Goal: Task Accomplishment & Management: Use online tool/utility

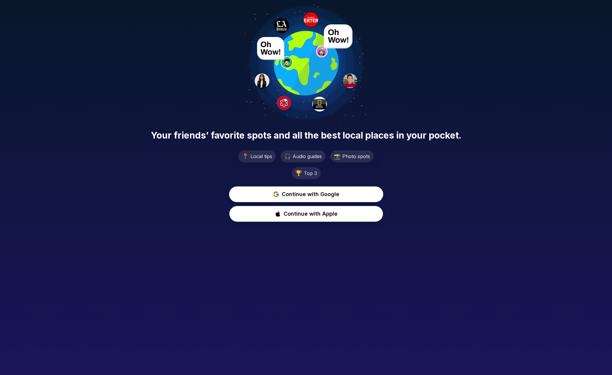
click at [134, 49] on div "Your friends’ favorite spots and all the best local places in your pocket. 📍 Lo…" at bounding box center [306, 113] width 612 height 227
click at [352, 136] on span "Your friends’ favorite spots and all the best local places in your pocket." at bounding box center [306, 135] width 311 height 11
click at [313, 219] on button "Continue with Apple" at bounding box center [306, 213] width 156 height 17
drag, startPoint x: 409, startPoint y: 198, endPoint x: 362, endPoint y: 200, distance: 47.0
click at [409, 198] on div "Continue with Google Signing in..." at bounding box center [306, 204] width 602 height 36
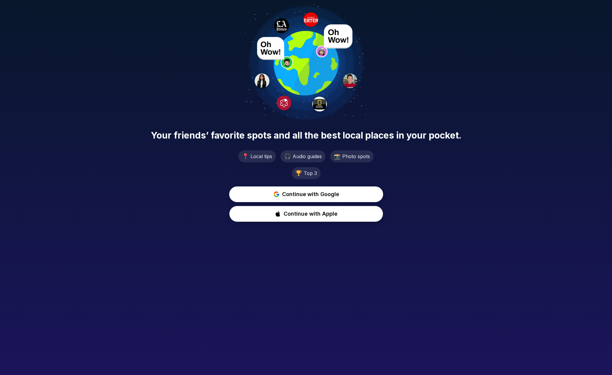
click at [328, 198] on span "Continue with Google" at bounding box center [310, 194] width 57 height 8
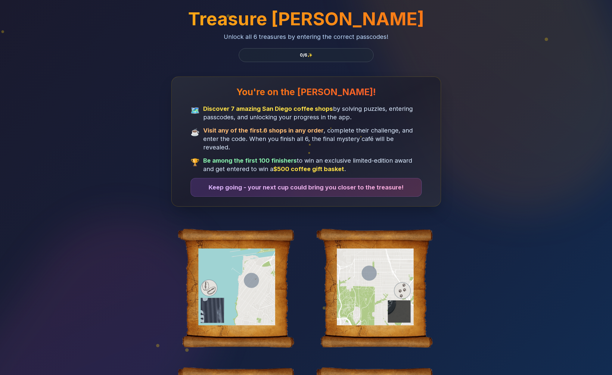
click at [192, 63] on div "Treasure Hunt Unlock all 6 treasures by entering the correct passcodes! 0 / 6 ✨…" at bounding box center [306, 319] width 462 height 639
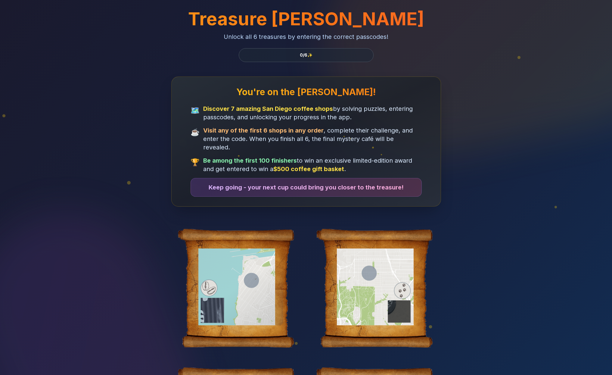
click at [253, 279] on div at bounding box center [237, 286] width 93 height 77
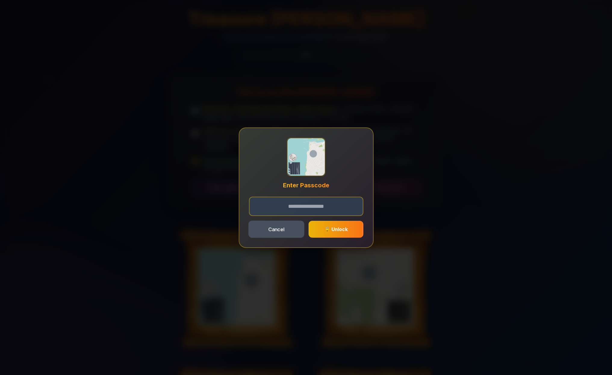
click at [283, 232] on button "Cancel" at bounding box center [276, 228] width 56 height 17
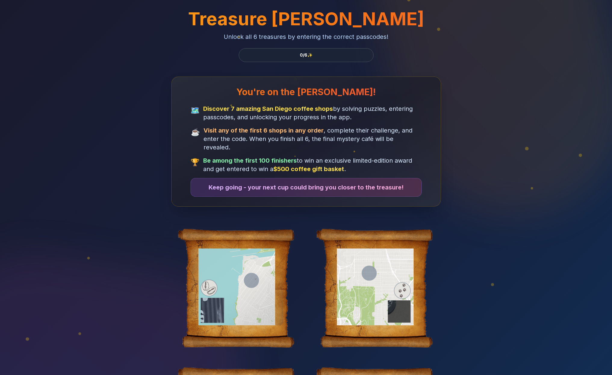
click at [253, 264] on div at bounding box center [237, 286] width 93 height 77
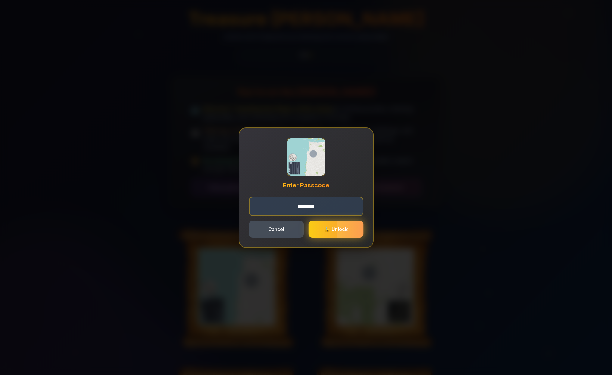
click at [342, 227] on span "🔓 Unlock" at bounding box center [335, 229] width 23 height 6
click at [305, 205] on input "********" at bounding box center [306, 206] width 114 height 19
click at [307, 205] on input "********" at bounding box center [306, 206] width 114 height 19
type input "********"
click at [332, 229] on span "🔓 Unlock" at bounding box center [335, 229] width 23 height 6
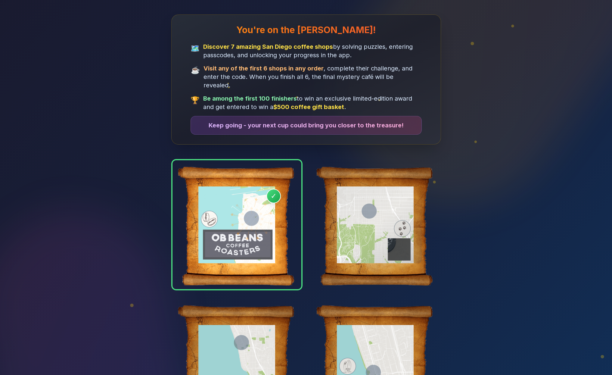
scroll to position [90, 0]
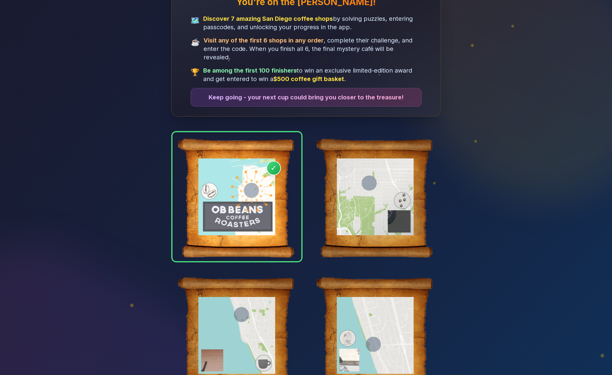
click at [380, 196] on div at bounding box center [375, 196] width 93 height 77
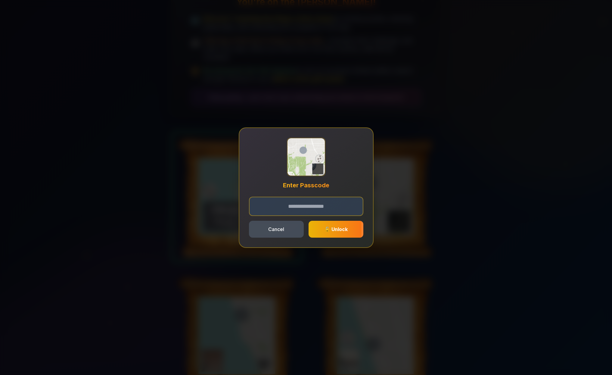
click at [244, 80] on div "Enter Passcode Cancel 🔓 Unlock" at bounding box center [306, 187] width 612 height 375
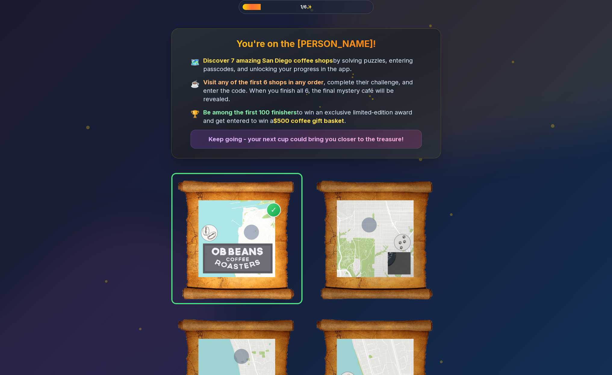
scroll to position [51, 0]
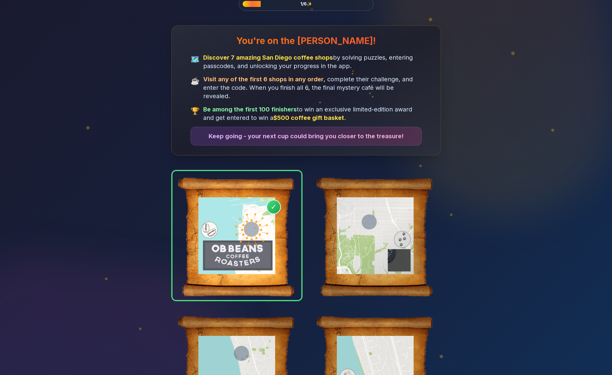
click at [390, 219] on div at bounding box center [375, 235] width 93 height 77
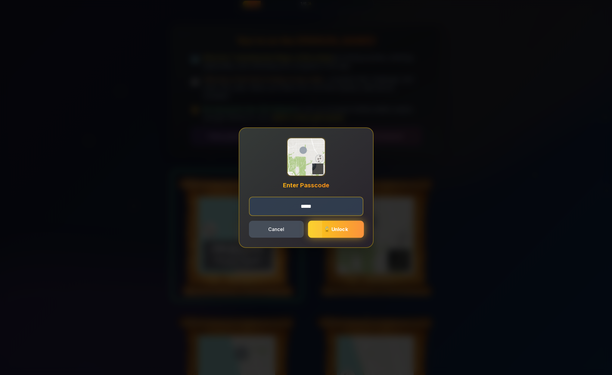
type input "*****"
click at [349, 229] on button "🔓 Unlock" at bounding box center [336, 228] width 56 height 17
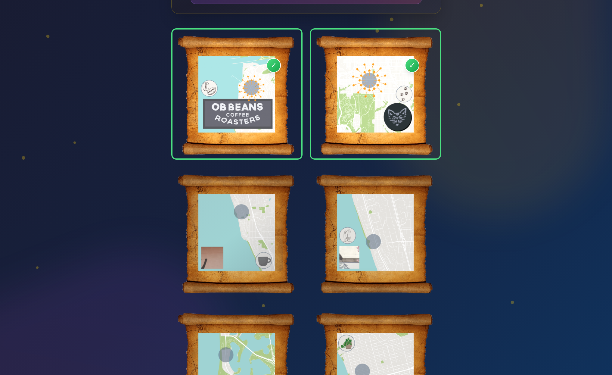
scroll to position [190, 0]
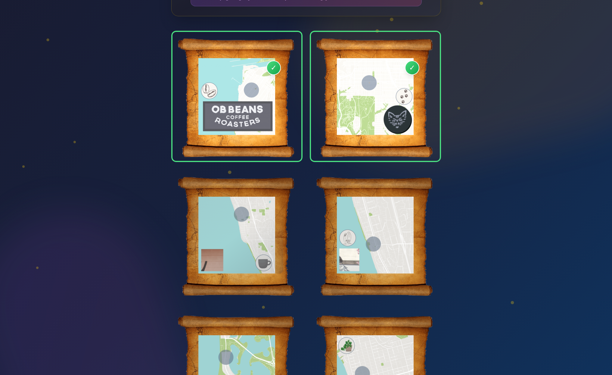
click at [245, 221] on div at bounding box center [237, 235] width 93 height 77
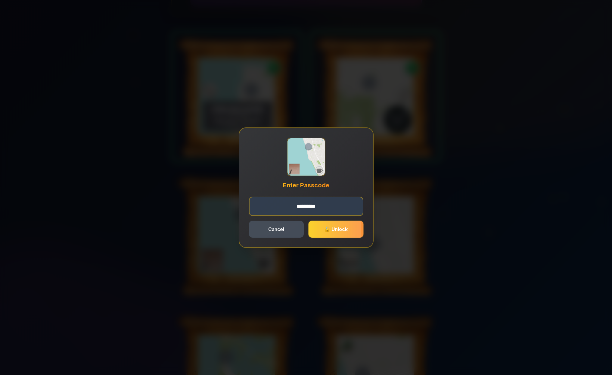
type input "*********"
click at [330, 229] on span "🔓 Unlock" at bounding box center [335, 229] width 23 height 6
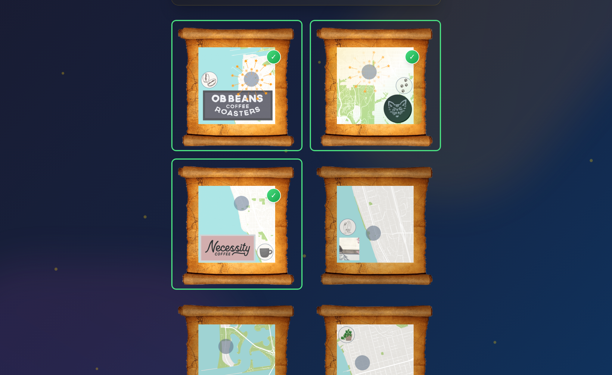
scroll to position [201, 0]
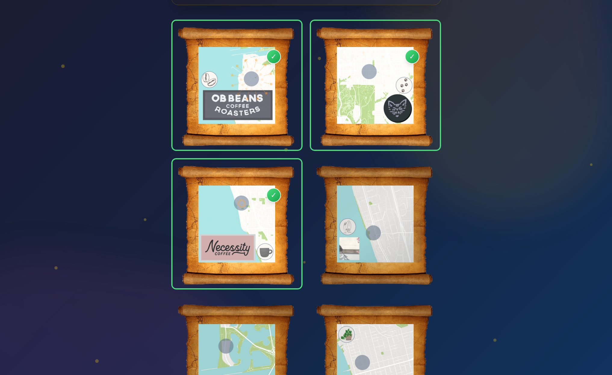
click at [365, 215] on div at bounding box center [375, 223] width 93 height 77
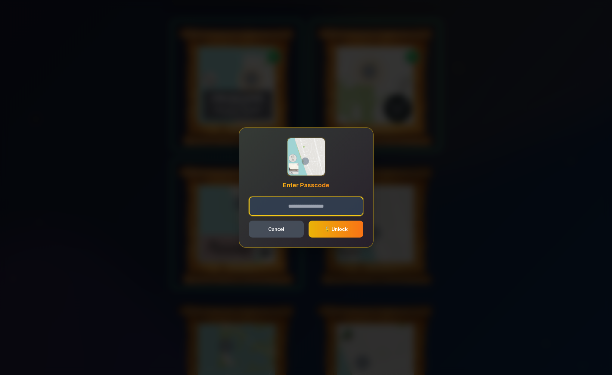
paste input "**********"
type input "**********"
click at [329, 230] on span "🔓 Unlock" at bounding box center [336, 229] width 24 height 6
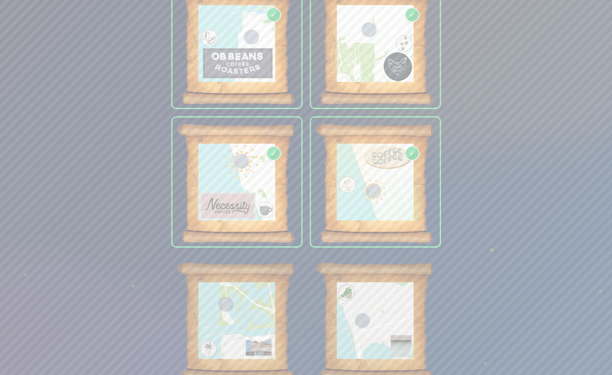
scroll to position [256, 0]
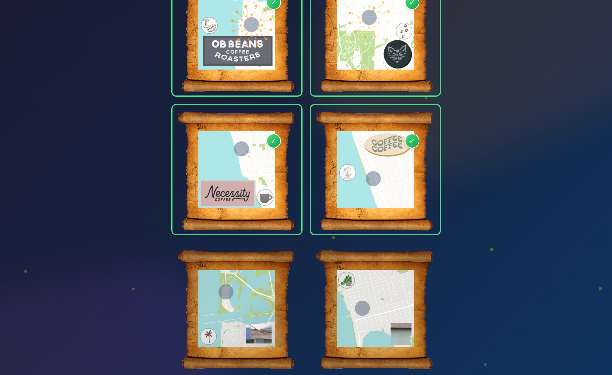
click at [244, 286] on div at bounding box center [237, 308] width 93 height 77
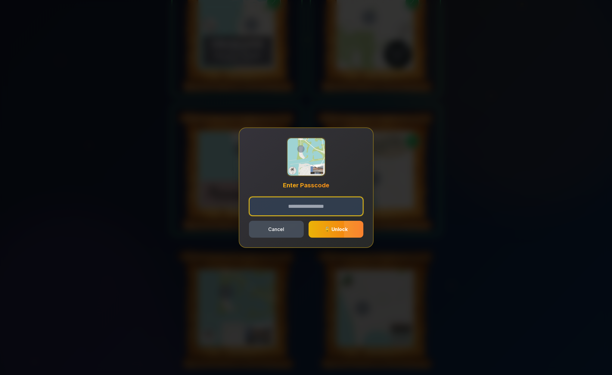
paste input "****"
type input "****"
click at [326, 231] on span "🔓 Unlock" at bounding box center [336, 229] width 24 height 6
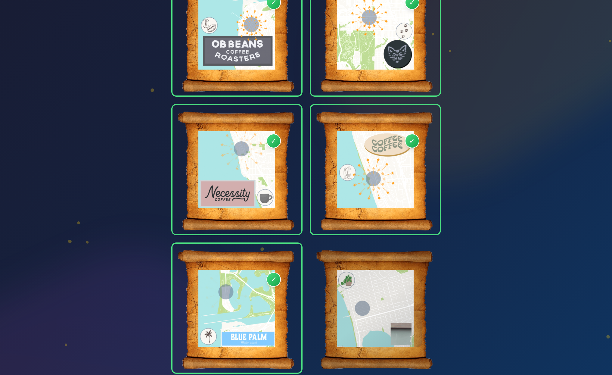
click at [372, 279] on div at bounding box center [375, 308] width 93 height 77
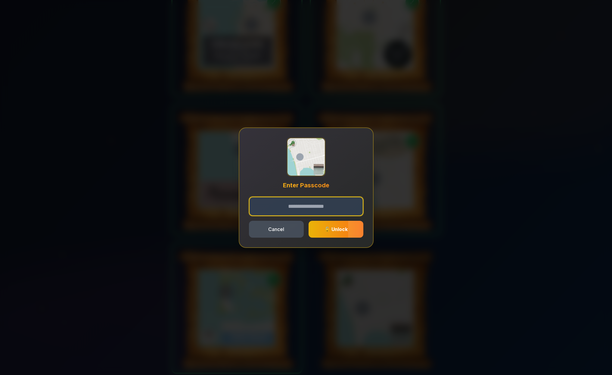
paste input "*******"
type input "*******"
click at [326, 230] on span "🔓 Unlock" at bounding box center [336, 229] width 24 height 6
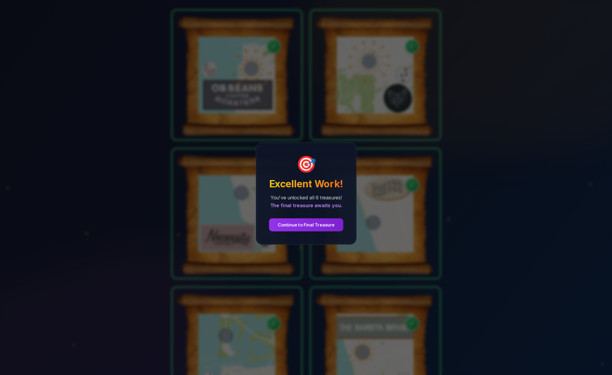
scroll to position [299, 0]
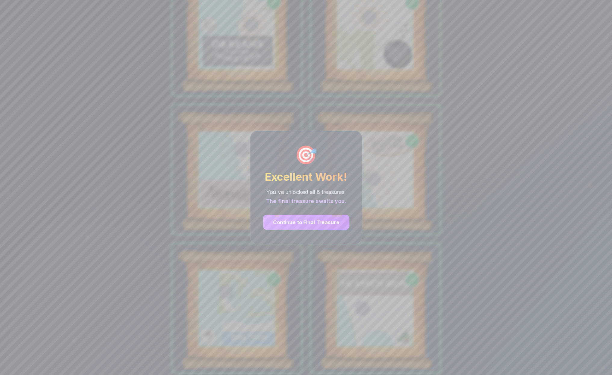
click at [306, 223] on button "Continue to Final Treasure" at bounding box center [306, 222] width 86 height 15
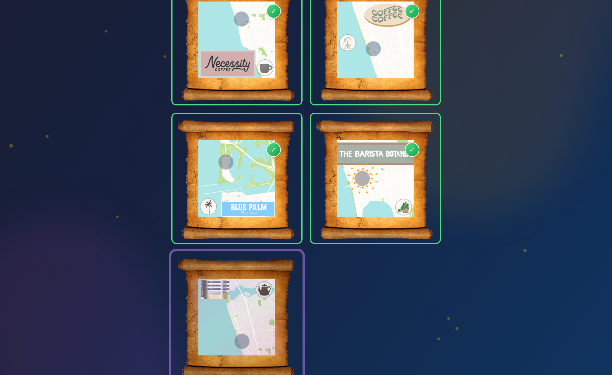
scroll to position [438, 0]
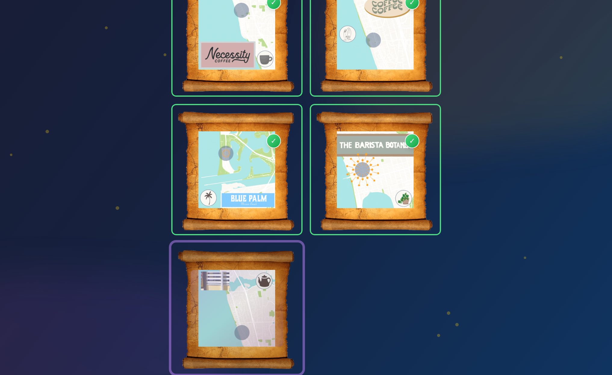
click at [242, 290] on div at bounding box center [237, 308] width 93 height 77
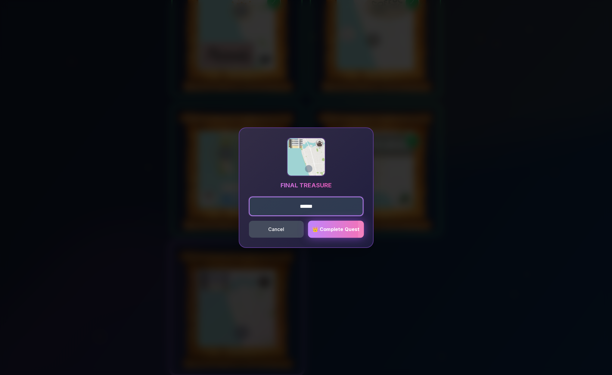
type input "******"
click at [345, 227] on span "👑 Complete Quest" at bounding box center [335, 229] width 47 height 6
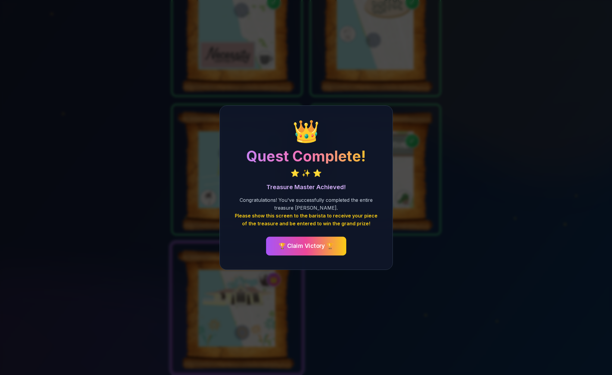
scroll to position [437, 0]
click at [294, 248] on button "🏆 Claim Victory 🏆" at bounding box center [306, 245] width 80 height 19
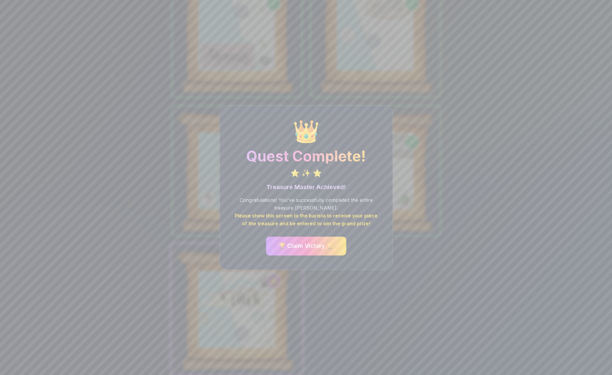
click at [305, 250] on button "🏆 Claim Victory 🏆" at bounding box center [306, 245] width 80 height 19
click at [306, 245] on button "🏆 Claim Victory 🏆" at bounding box center [306, 245] width 80 height 19
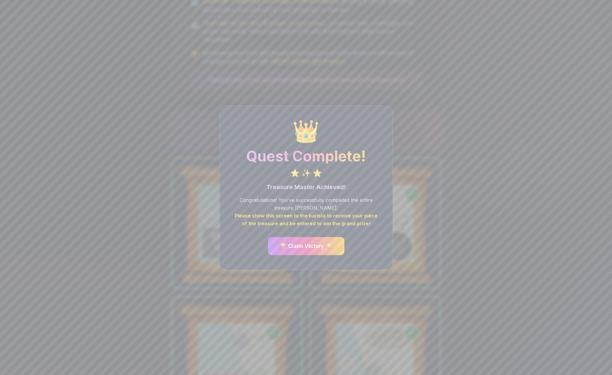
scroll to position [0, 0]
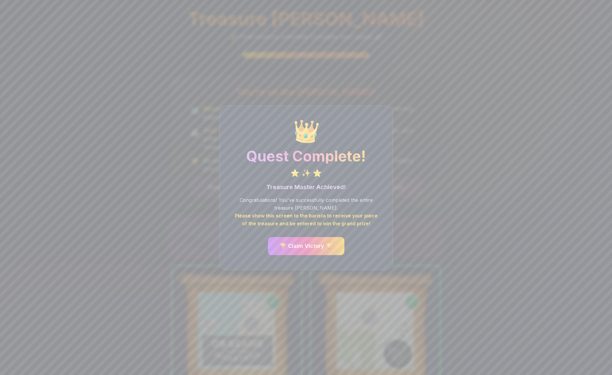
click at [437, 114] on div "👑 Quest Complete! ⭐ ✨ ⭐ Treasure Master Achieved! Congratulations! You've succe…" at bounding box center [306, 187] width 612 height 375
click at [432, 103] on div "👑 Quest Complete! ⭐ ✨ ⭐ Treasure Master Achieved! Congratulations! You've succe…" at bounding box center [306, 187] width 612 height 375
click at [170, 41] on div "👑 Quest Complete! ⭐ ✨ ⭐ Treasure Master Achieved! Congratulations! You've succe…" at bounding box center [306, 187] width 612 height 375
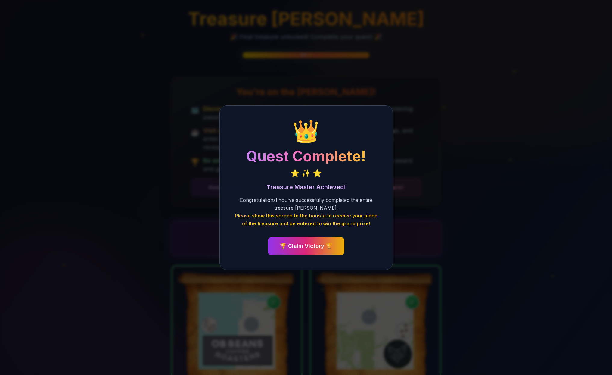
click at [471, 214] on div "👑 Quest Complete! ⭐ ✨ ⭐ Treasure Master Achieved! Congratulations! You've succe…" at bounding box center [306, 187] width 612 height 375
click at [456, 88] on div "👑 Quest Complete! ⭐ ✨ ⭐ Treasure Master Achieved! Congratulations! You've succe…" at bounding box center [306, 187] width 612 height 375
drag, startPoint x: 324, startPoint y: 253, endPoint x: 309, endPoint y: 239, distance: 20.9
click at [324, 253] on button "🏆 Claim Victory 🏆" at bounding box center [305, 246] width 79 height 19
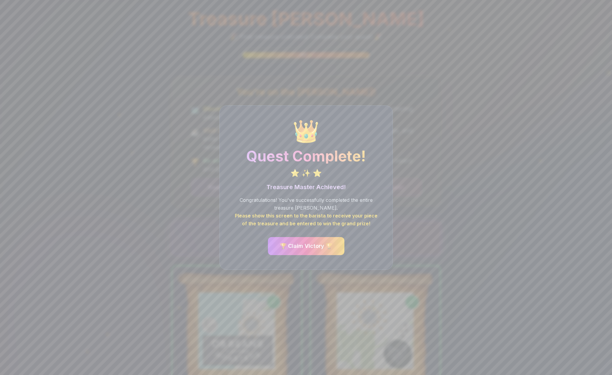
click at [144, 78] on div "👑 Quest Complete! ⭐ ✨ ⭐ Treasure Master Achieved! Congratulations! You've succe…" at bounding box center [306, 187] width 612 height 375
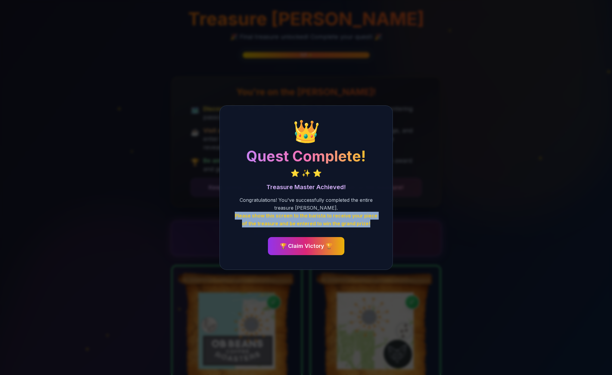
drag, startPoint x: 237, startPoint y: 215, endPoint x: 357, endPoint y: 223, distance: 120.6
click at [368, 224] on p "Congratulations! You've successfully completed the entire treasure hunt. Please…" at bounding box center [306, 211] width 144 height 31
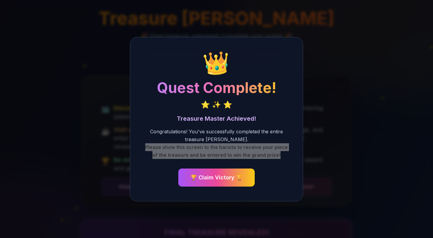
scroll to position [0, 0]
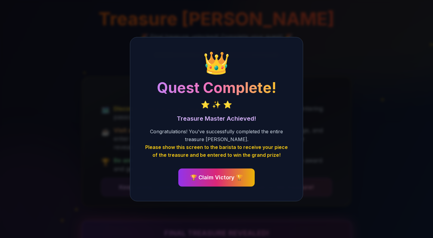
scroll to position [0, 0]
